Goal: Information Seeking & Learning: Learn about a topic

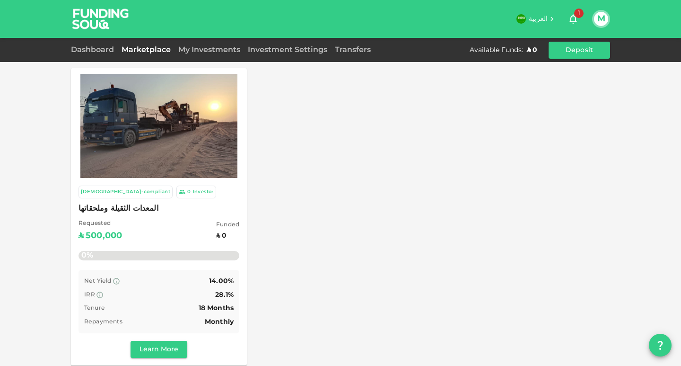
click at [96, 209] on span "المعدات الثقيلة وملحقاتها" at bounding box center [159, 208] width 161 height 13
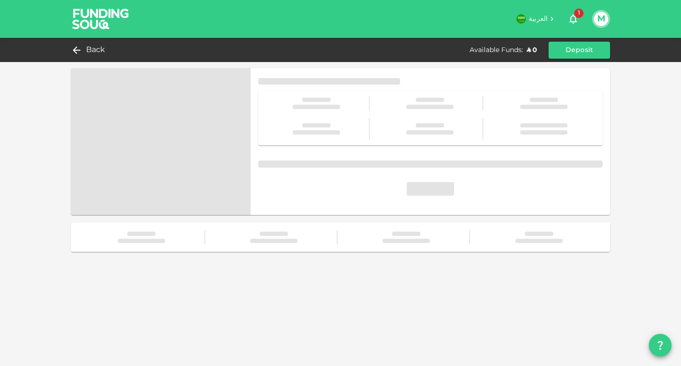
click at [96, 209] on span at bounding box center [161, 141] width 180 height 147
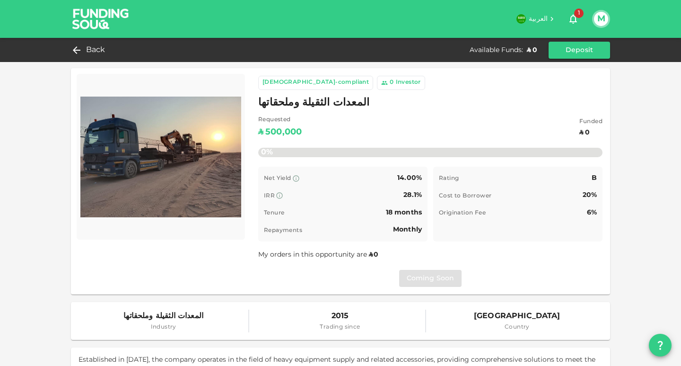
click at [301, 103] on span "المعدات الثقيلة وملحقاتها" at bounding box center [313, 103] width 111 height 18
click at [76, 49] on icon at bounding box center [74, 49] width 11 height 11
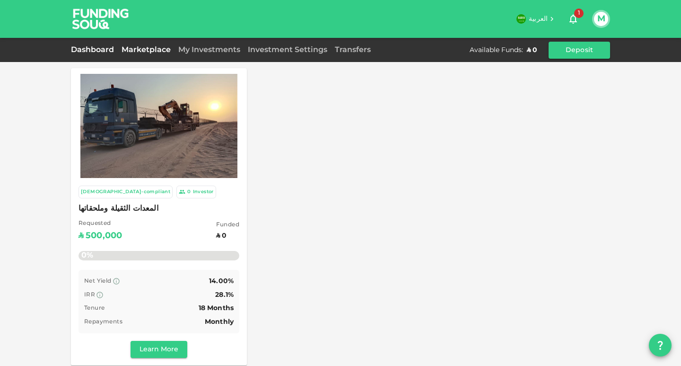
click at [88, 49] on link "Dashboard" at bounding box center [94, 49] width 47 height 7
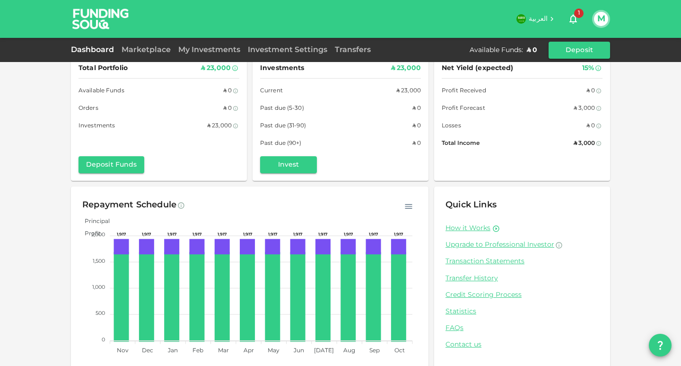
scroll to position [26, 0]
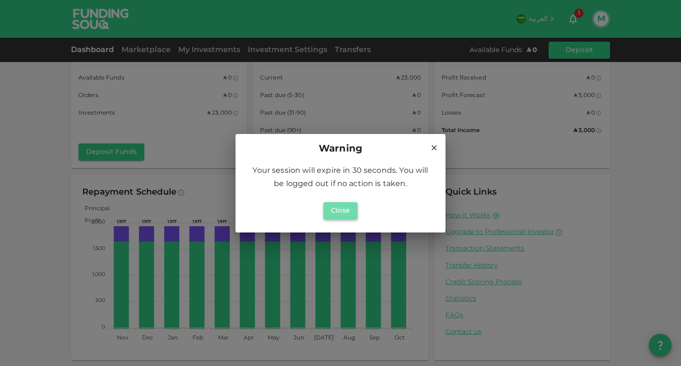
click at [339, 210] on button "Close" at bounding box center [341, 210] width 34 height 17
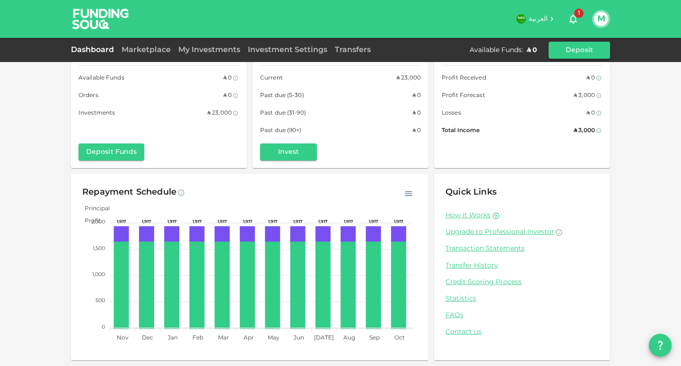
click at [388, 188] on div "Repayment Schedule" at bounding box center [249, 192] width 335 height 15
